Goal: Task Accomplishment & Management: Manage account settings

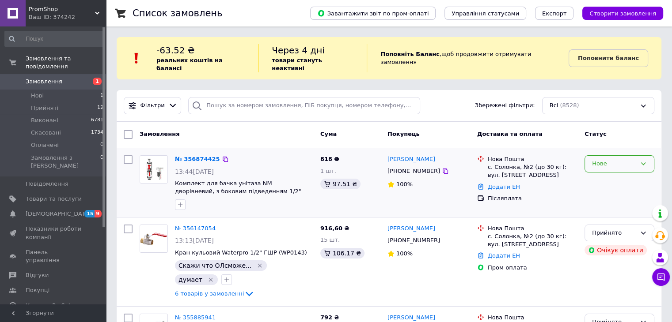
click at [625, 159] on div "Нове" at bounding box center [614, 163] width 44 height 9
click at [625, 174] on li "Прийнято" at bounding box center [619, 182] width 69 height 16
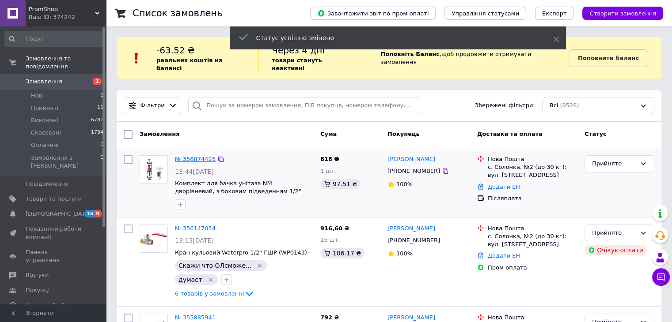
click at [197, 156] on link "№ 356874425" at bounding box center [195, 159] width 41 height 7
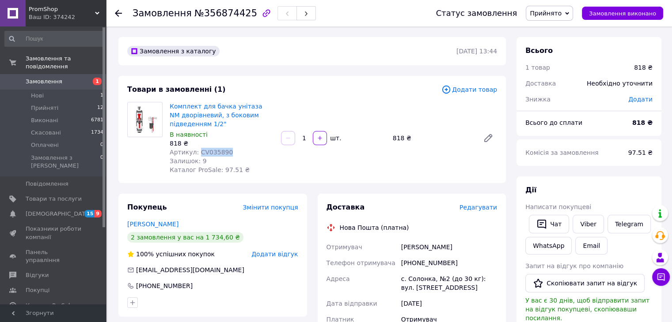
drag, startPoint x: 227, startPoint y: 153, endPoint x: 196, endPoint y: 153, distance: 30.9
click at [196, 153] on div "Артикул: CV035890" at bounding box center [222, 152] width 104 height 9
copy span "CV035890"
drag, startPoint x: 450, startPoint y: 265, endPoint x: 413, endPoint y: 262, distance: 36.8
click at [413, 262] on div "[PHONE_NUMBER]" at bounding box center [448, 263] width 99 height 16
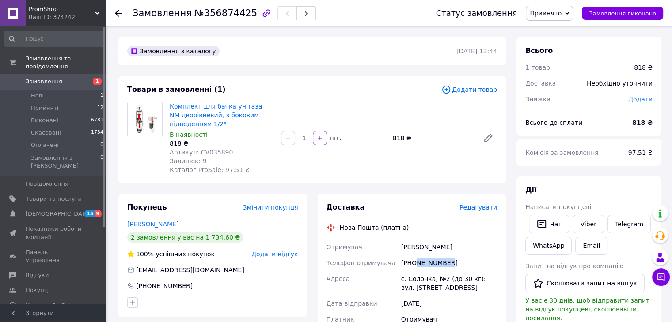
click at [434, 259] on div "[PHONE_NUMBER]" at bounding box center [448, 263] width 99 height 16
click at [64, 78] on span "Замовлення" at bounding box center [54, 82] width 56 height 8
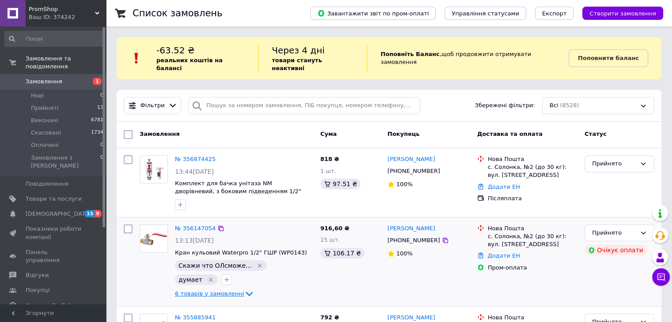
click at [244, 289] on icon at bounding box center [249, 294] width 11 height 11
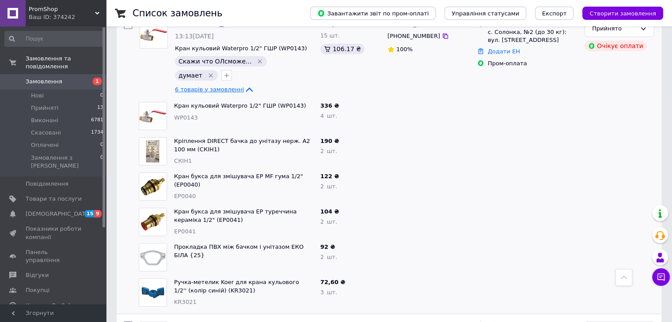
scroll to position [177, 0]
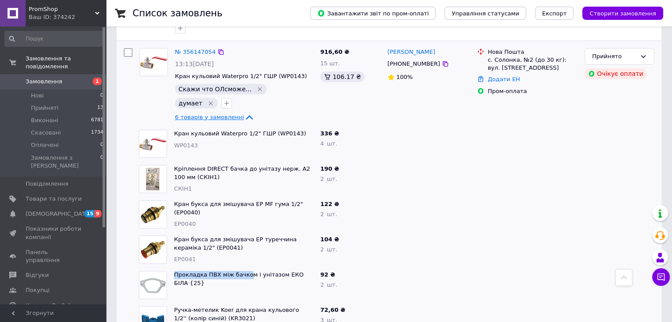
drag, startPoint x: 171, startPoint y: 252, endPoint x: 243, endPoint y: 257, distance: 71.7
click at [243, 268] on div "Прокладка ПВХ між бачком і унітазом ЕКО БІЛА {25}" at bounding box center [243, 285] width 146 height 35
click at [410, 268] on div at bounding box center [429, 285] width 90 height 35
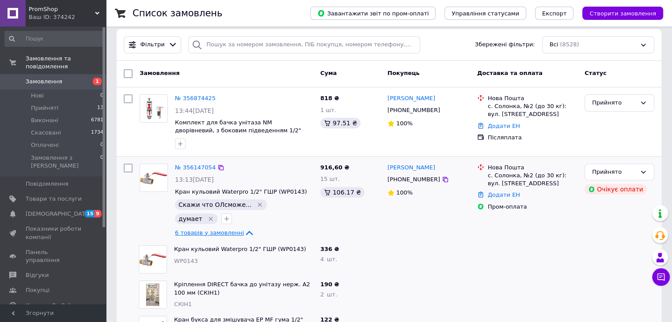
scroll to position [132, 0]
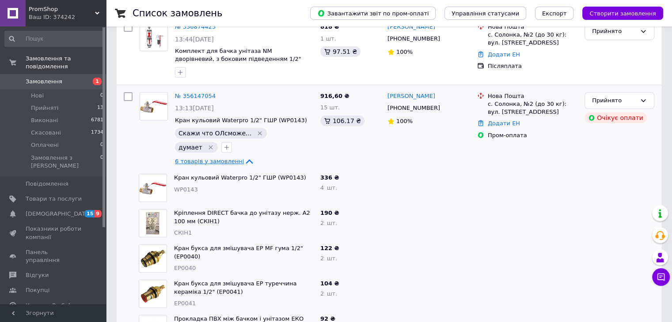
click at [390, 206] on div at bounding box center [429, 223] width 90 height 35
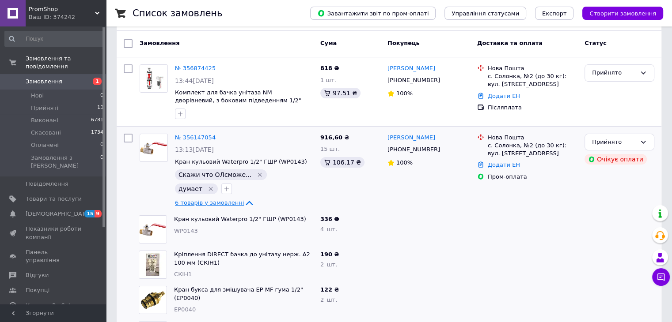
scroll to position [88, 0]
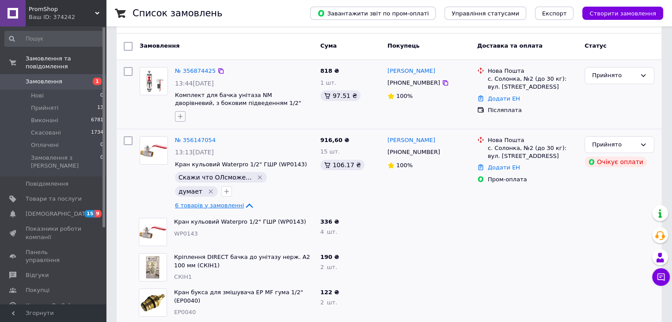
click at [181, 113] on icon "button" at bounding box center [180, 116] width 7 height 7
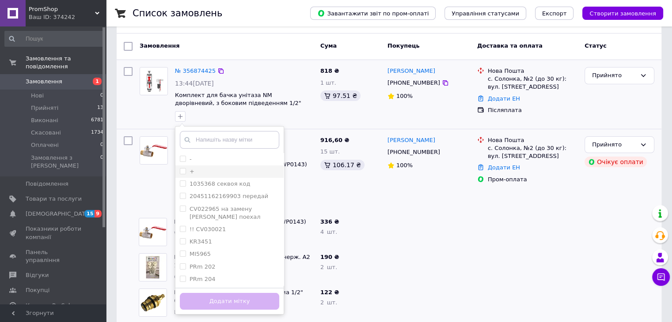
click at [182, 168] on input "+" at bounding box center [183, 171] width 6 height 6
checkbox input "true"
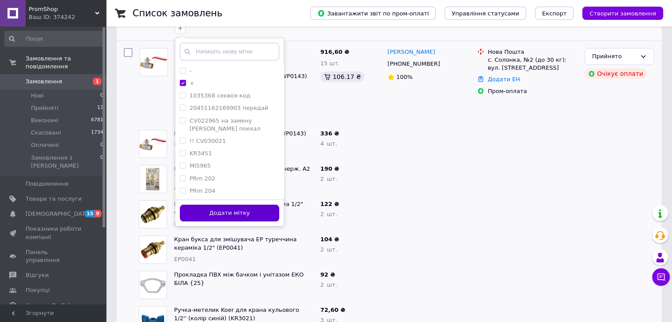
click at [256, 205] on button "Додати мітку" at bounding box center [229, 213] width 99 height 17
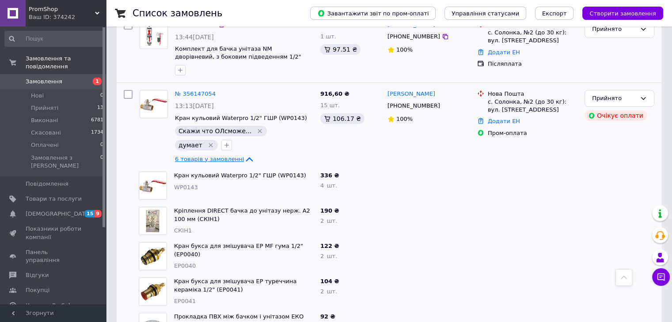
scroll to position [44, 0]
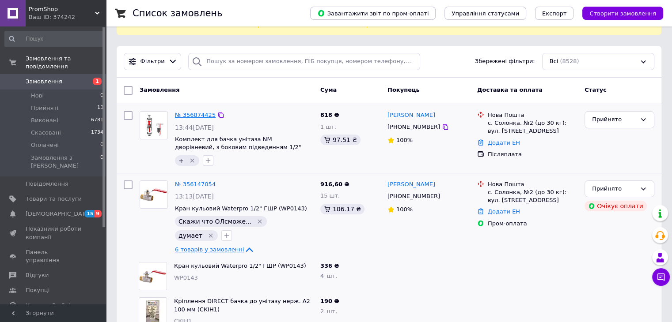
click at [198, 112] on link "№ 356874425" at bounding box center [195, 115] width 41 height 7
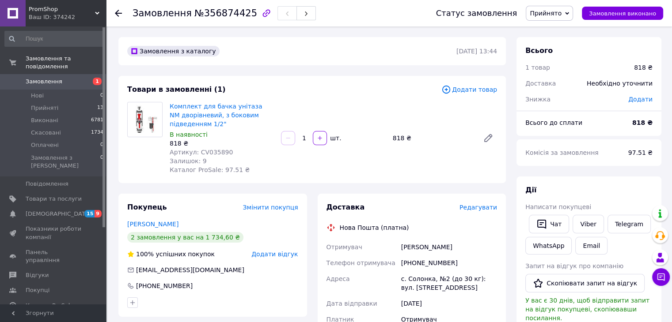
drag, startPoint x: 441, startPoint y: 246, endPoint x: 396, endPoint y: 245, distance: 45.5
click at [396, 245] on div "Отримувач [PERSON_NAME] Телефон отримувача [PHONE_NUMBER] Адреса [PERSON_NAME].…" at bounding box center [412, 319] width 174 height 161
copy div "Отримувач [PERSON_NAME]"
drag, startPoint x: 449, startPoint y: 268, endPoint x: 412, endPoint y: 267, distance: 37.1
click at [412, 267] on div "[PHONE_NUMBER]" at bounding box center [448, 263] width 99 height 16
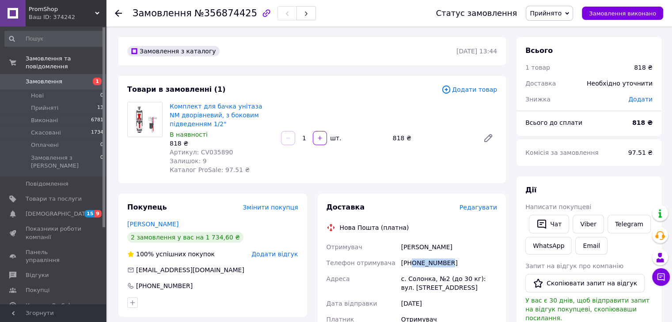
copy div "0672561819"
drag, startPoint x: 409, startPoint y: 248, endPoint x: 393, endPoint y: 246, distance: 15.9
click at [393, 246] on div "Отримувач [PERSON_NAME] Телефон отримувача [PHONE_NUMBER] Адреса [PERSON_NAME].…" at bounding box center [412, 319] width 174 height 161
copy div "Отримувач [PERSON_NAME]"
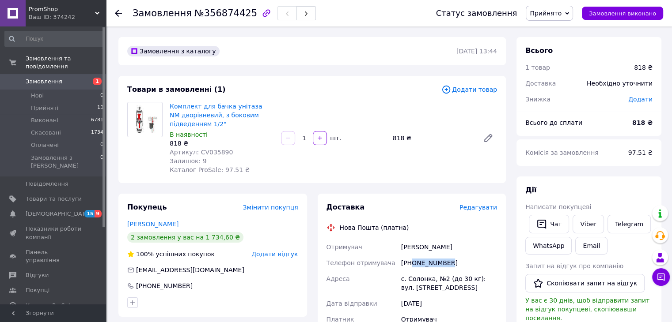
click at [56, 78] on span "Замовлення" at bounding box center [44, 82] width 37 height 8
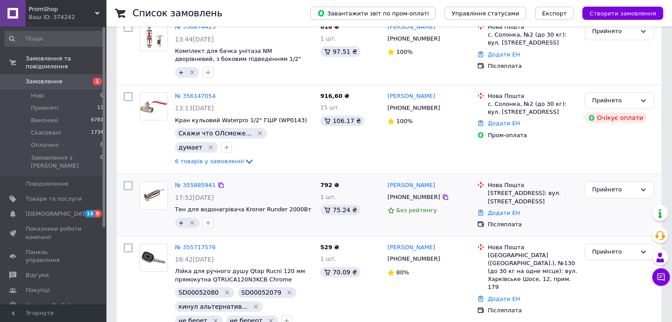
scroll to position [133, 0]
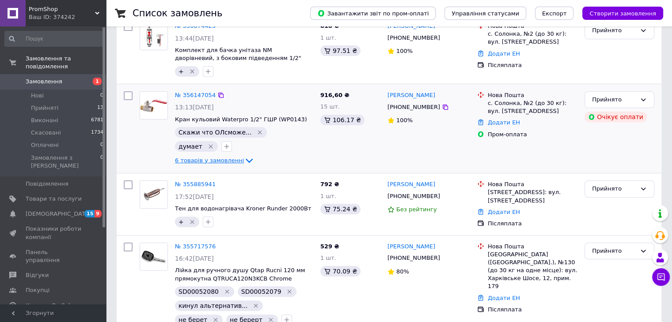
click at [221, 157] on span "6 товарів у замовленні" at bounding box center [209, 160] width 69 height 7
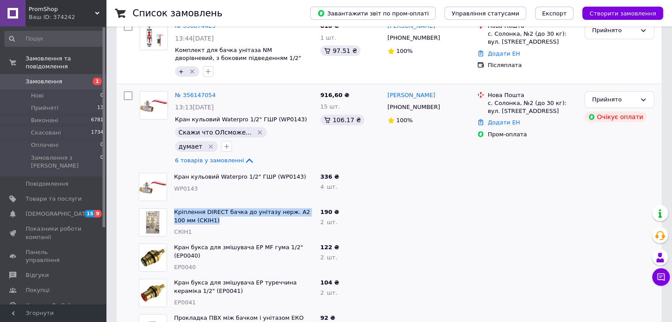
drag, startPoint x: 171, startPoint y: 189, endPoint x: 195, endPoint y: 195, distance: 24.7
click at [195, 205] on div "Кріплення DIRECT бачка до унітазу нерж. А2 100 мм (СКІН1) СКІН1" at bounding box center [243, 222] width 146 height 35
copy link "Кріплення DIRECT бачка до унітазу нерж. А2 100 мм (СКІН1)"
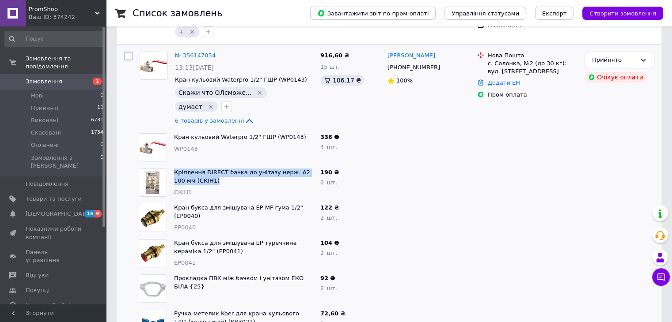
scroll to position [177, 0]
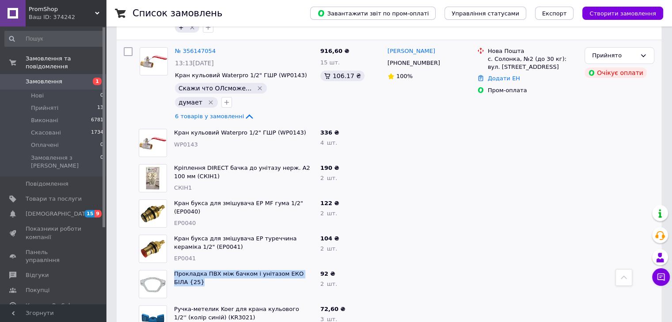
drag, startPoint x: 171, startPoint y: 252, endPoint x: 312, endPoint y: 255, distance: 140.9
click at [312, 267] on div "Прокладка ПВХ між бачком і унітазом ЕКО БІЛА {25}" at bounding box center [243, 284] width 146 height 35
copy link "Прокладка ПВХ між бачком і унітазом ЕКО БІЛА {25}"
click at [442, 60] on icon at bounding box center [444, 62] width 5 height 5
click at [442, 60] on icon at bounding box center [445, 63] width 7 height 7
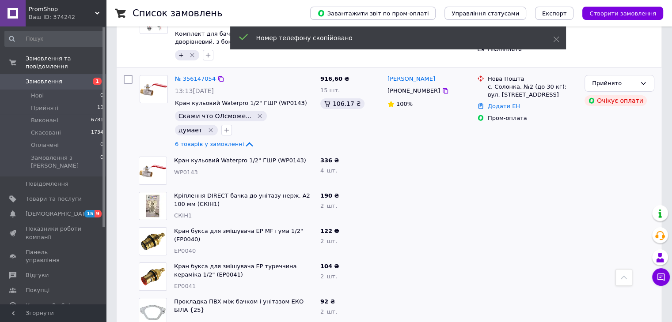
scroll to position [89, 0]
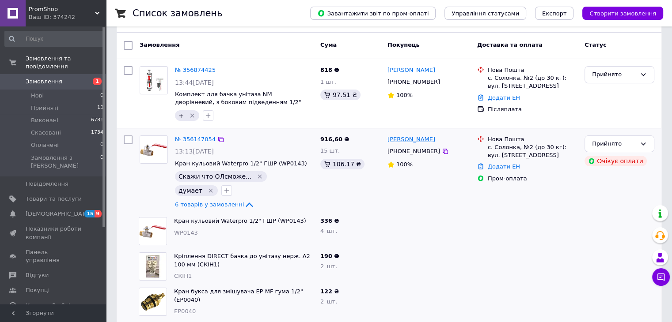
drag, startPoint x: 414, startPoint y: 130, endPoint x: 387, endPoint y: 129, distance: 27.0
click at [387, 135] on div "[PERSON_NAME]" at bounding box center [410, 140] width 49 height 10
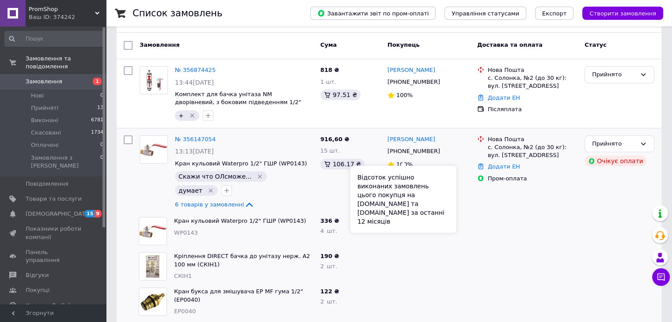
copy link "[PERSON_NAME]"
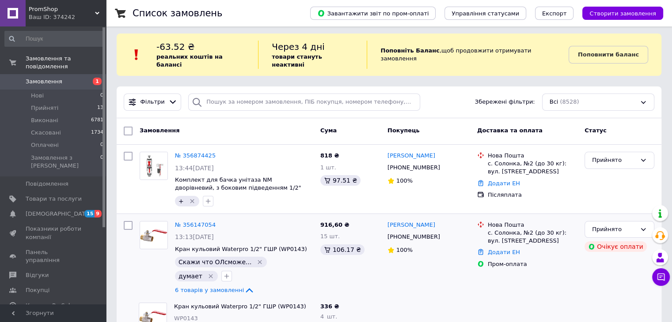
scroll to position [0, 0]
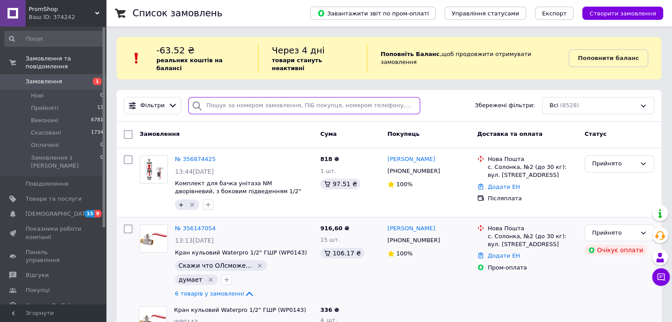
click at [248, 99] on input "search" at bounding box center [304, 105] width 232 height 17
paste input "356486083"
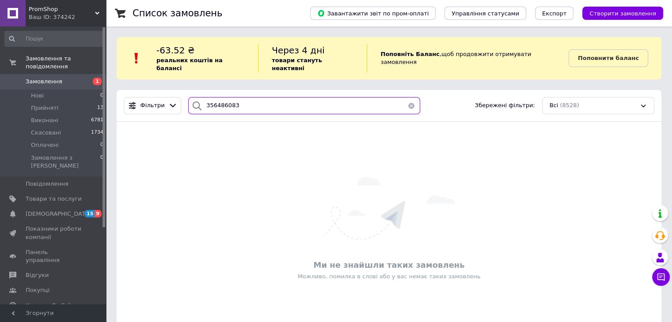
type input "356486083"
click at [60, 78] on span "Замовлення" at bounding box center [54, 82] width 56 height 8
